Goal: Task Accomplishment & Management: Manage account settings

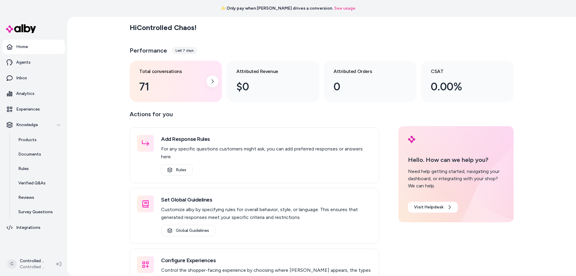
click at [151, 80] on div "71" at bounding box center [171, 87] width 64 height 16
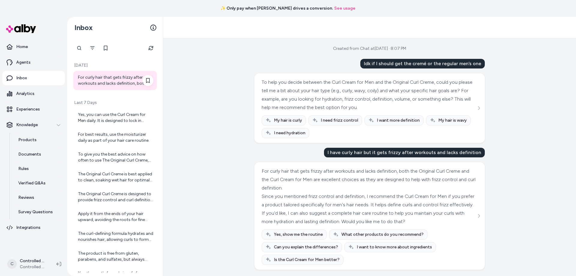
click at [104, 77] on div "For curly hair that gets frizzy after workouts and lacks definition, both the O…" at bounding box center [115, 80] width 75 height 12
click at [109, 121] on div "Yes, you can use the Curl Cream for Men daily. It is designed to lock in humidi…" at bounding box center [115, 118] width 75 height 12
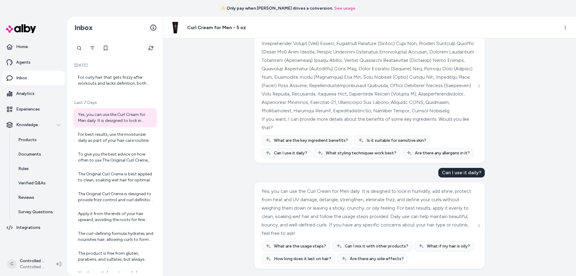
scroll to position [110, 0]
click at [112, 138] on div "For best results, use the moisturizer daily as part of your hair care routine." at bounding box center [115, 137] width 75 height 12
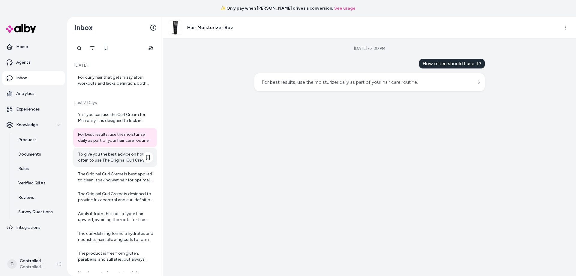
click at [110, 155] on div "To give you the best advice on how often to use The Original Curl Creme, could …" at bounding box center [115, 157] width 75 height 12
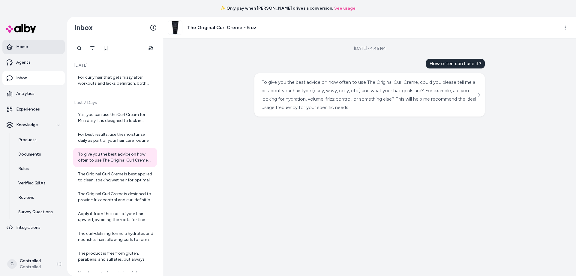
click at [36, 50] on link "Home" at bounding box center [33, 47] width 62 height 14
